Goal: Transaction & Acquisition: Register for event/course

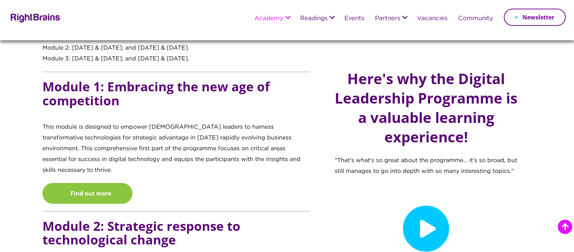
scroll to position [564, 0]
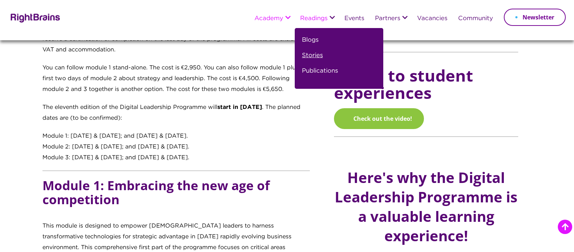
click at [309, 53] on link "Stories" at bounding box center [312, 58] width 21 height 15
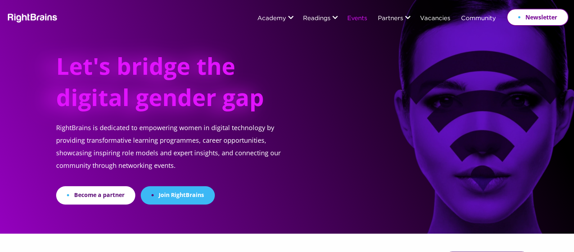
click at [358, 19] on link "Events" at bounding box center [358, 18] width 20 height 6
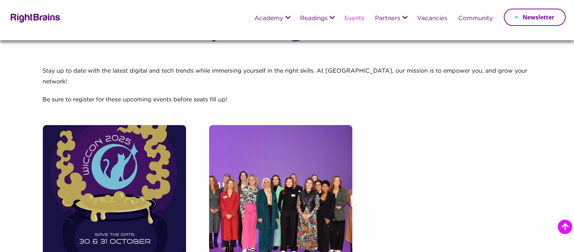
scroll to position [186, 0]
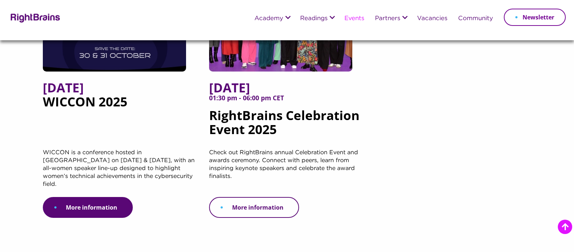
click at [266, 197] on link "More information" at bounding box center [254, 207] width 90 height 21
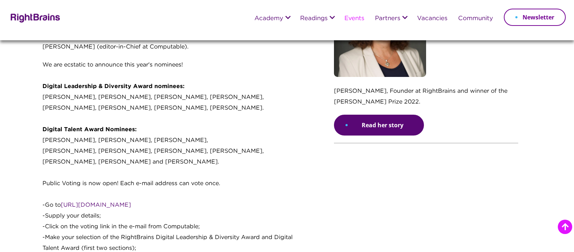
scroll to position [557, 0]
drag, startPoint x: 123, startPoint y: 198, endPoint x: 65, endPoint y: 198, distance: 58.3
click at [64, 198] on p "We are ecstatic to announce this year's nominees! Digital Leadership & Diversit…" at bounding box center [176, 182] width 268 height 245
copy link "ttps://bit.ly/4kkgC1C"
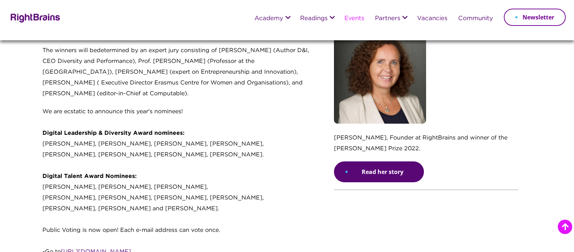
scroll to position [510, 0]
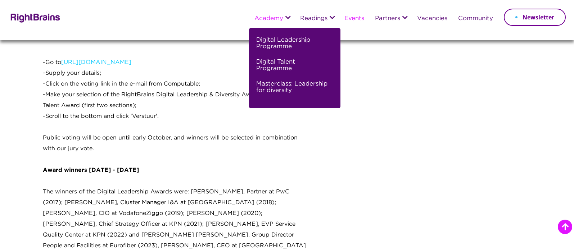
scroll to position [600, 0]
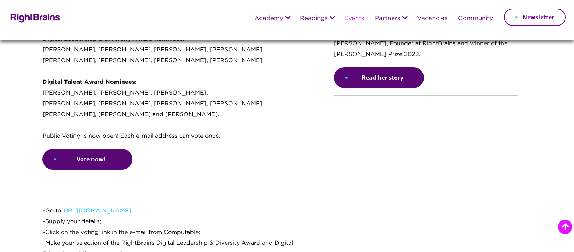
scroll to position [606, 0]
